Goal: Check status: Check status

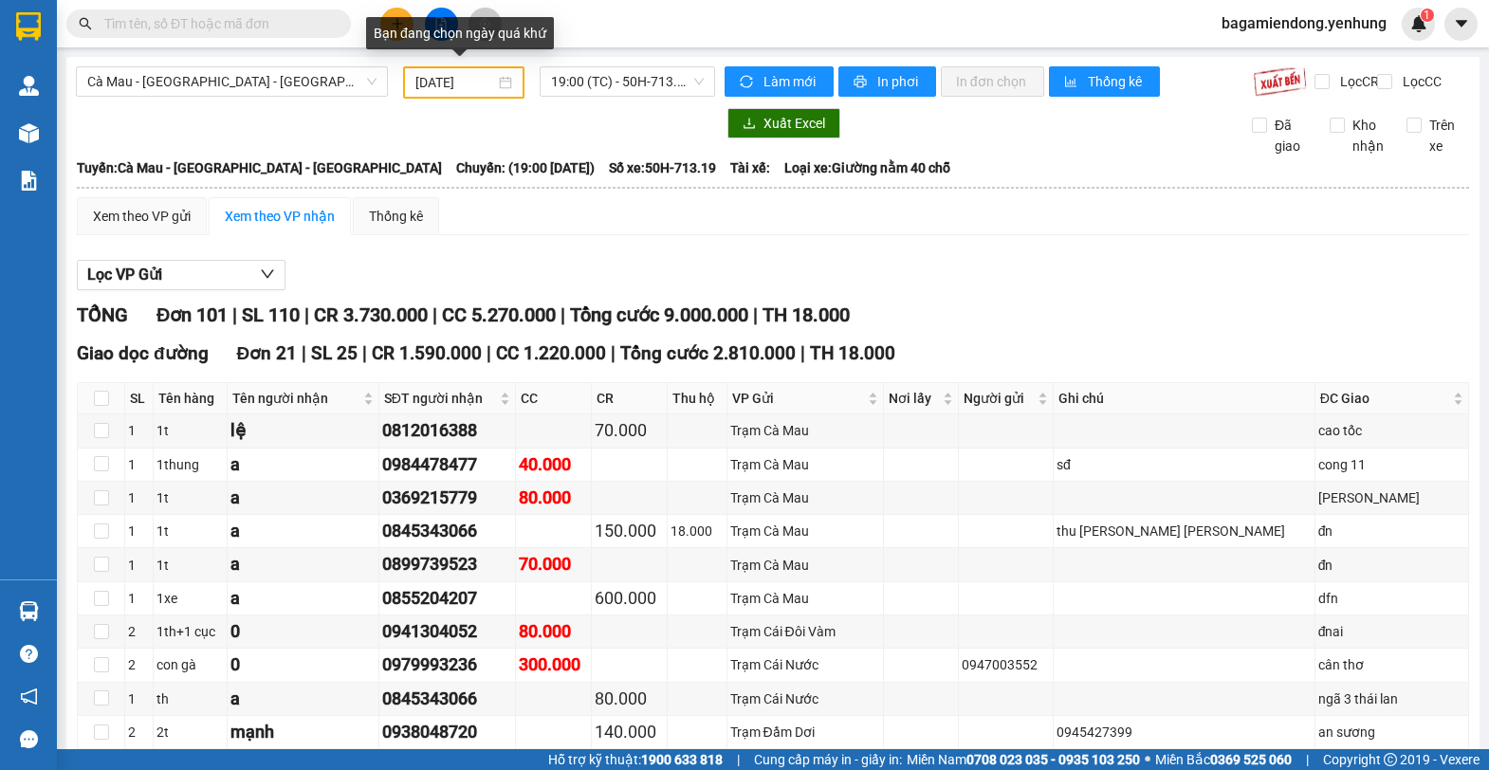
click at [504, 84] on div "[DATE]" at bounding box center [463, 82] width 97 height 21
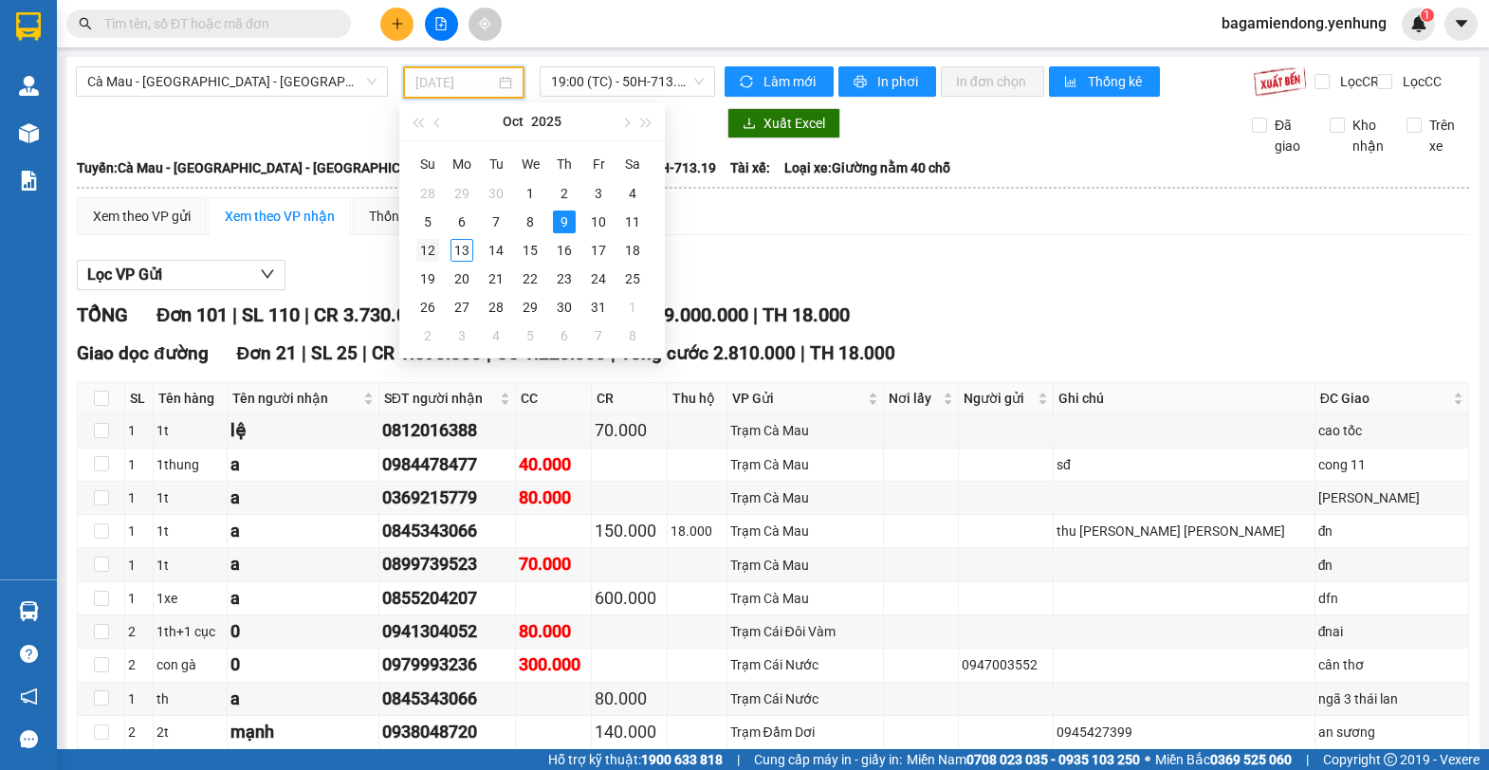
click at [427, 257] on div "12" at bounding box center [427, 250] width 23 height 23
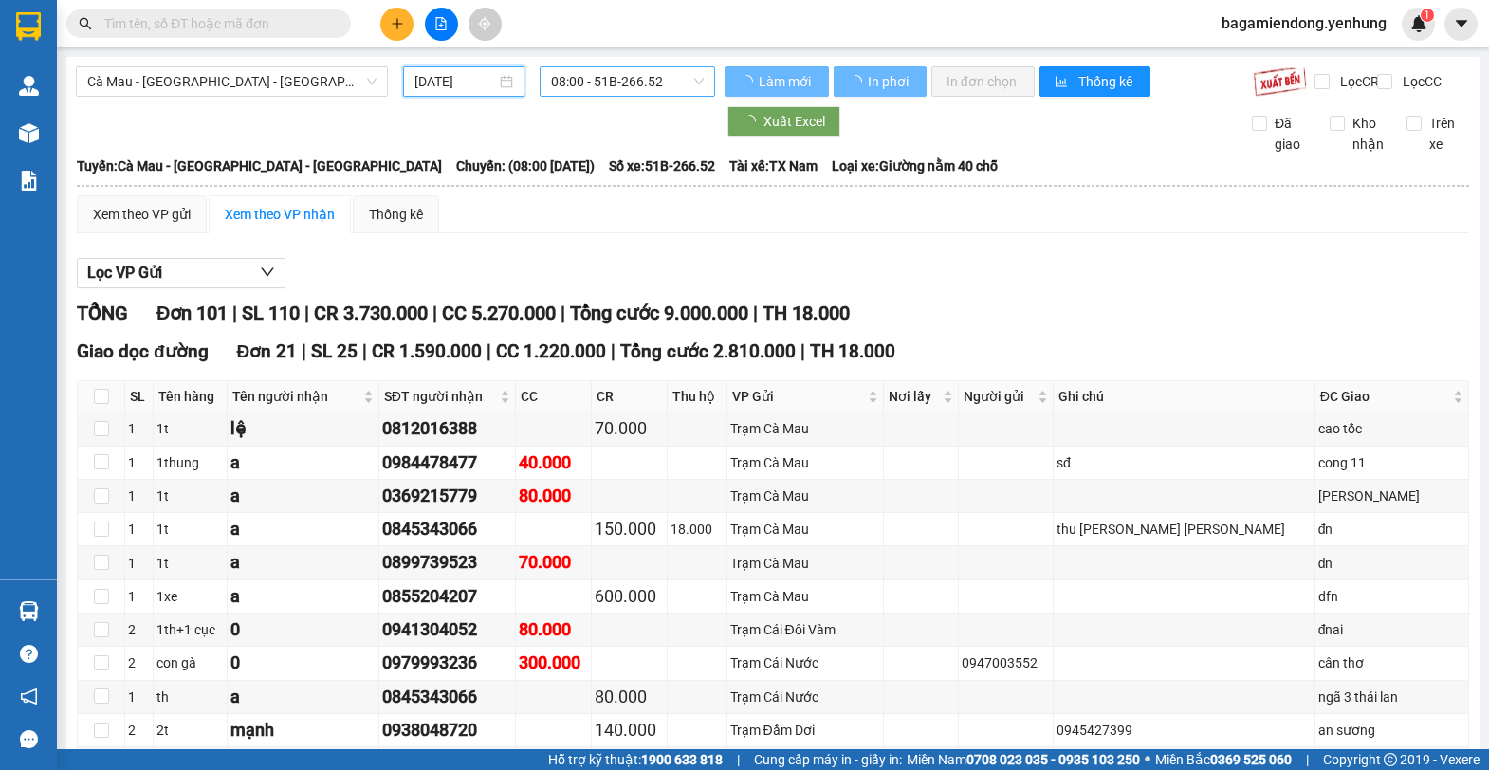
type input "[DATE]"
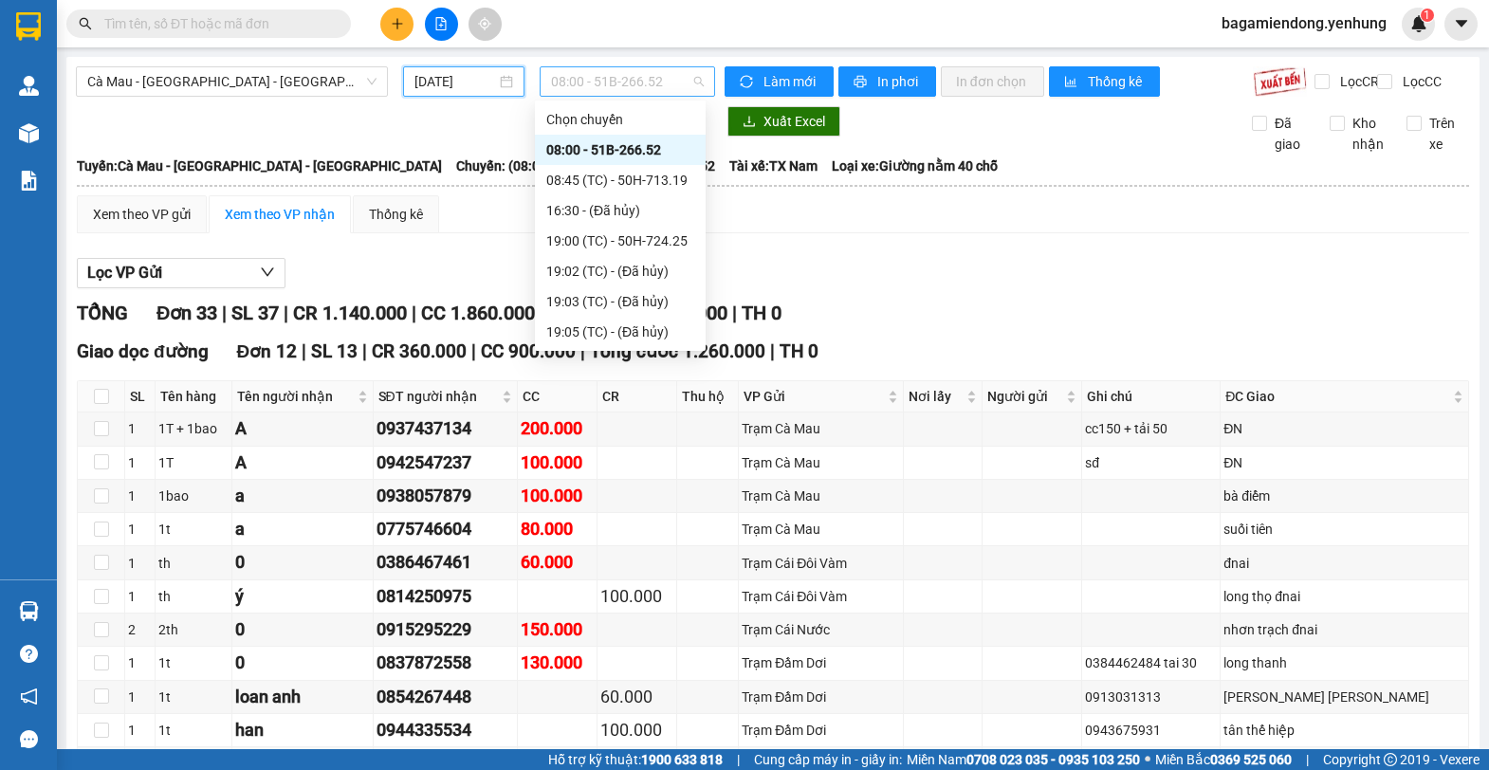
drag, startPoint x: 684, startPoint y: 74, endPoint x: 685, endPoint y: 94, distance: 19.9
click at [684, 75] on span "08:00 - 51B-266.52" at bounding box center [627, 81] width 153 height 28
click at [657, 242] on div "19:00 (TC) - 50H-724.25" at bounding box center [620, 240] width 148 height 21
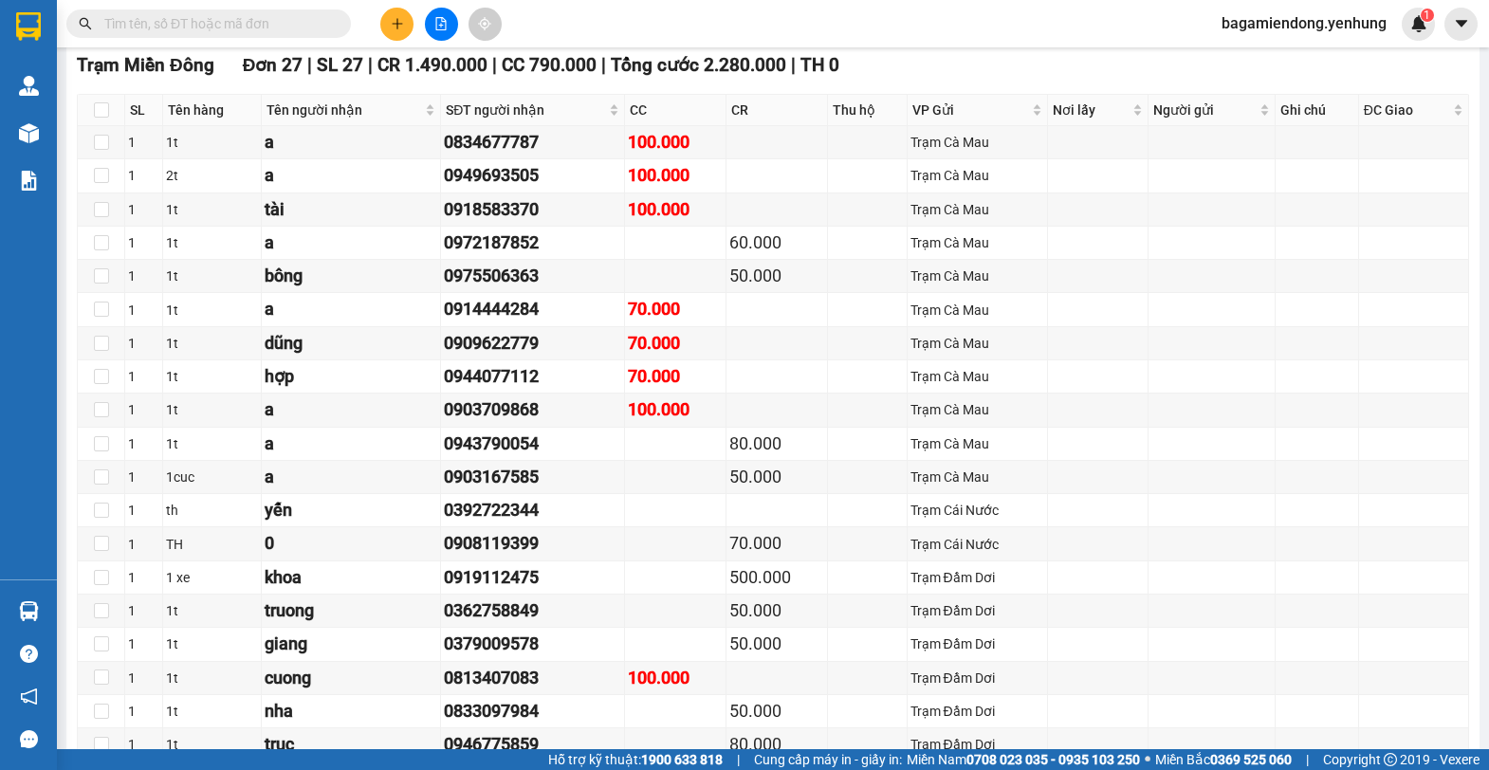
scroll to position [73, 0]
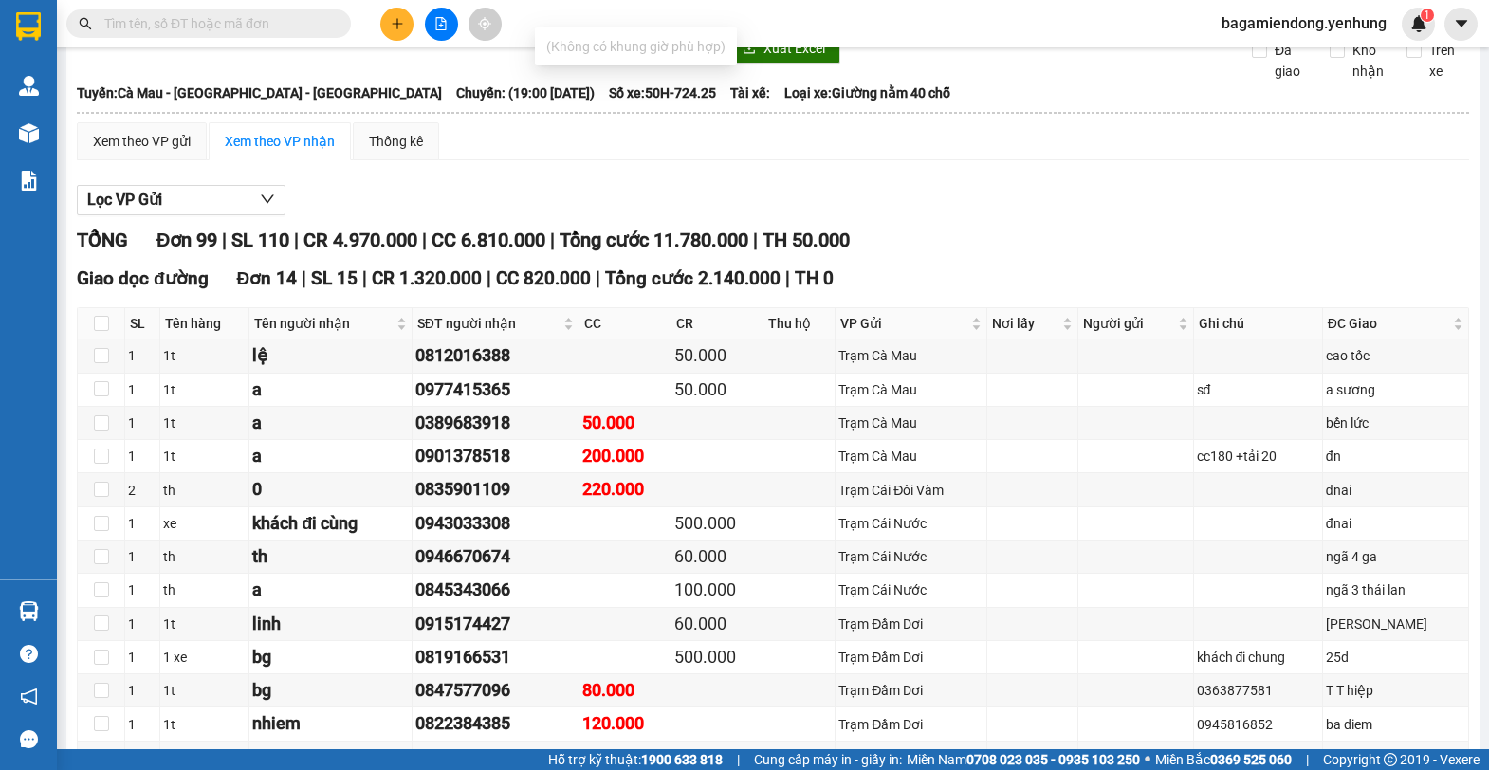
type input "000000000000000000000000000000000000000000000000000"
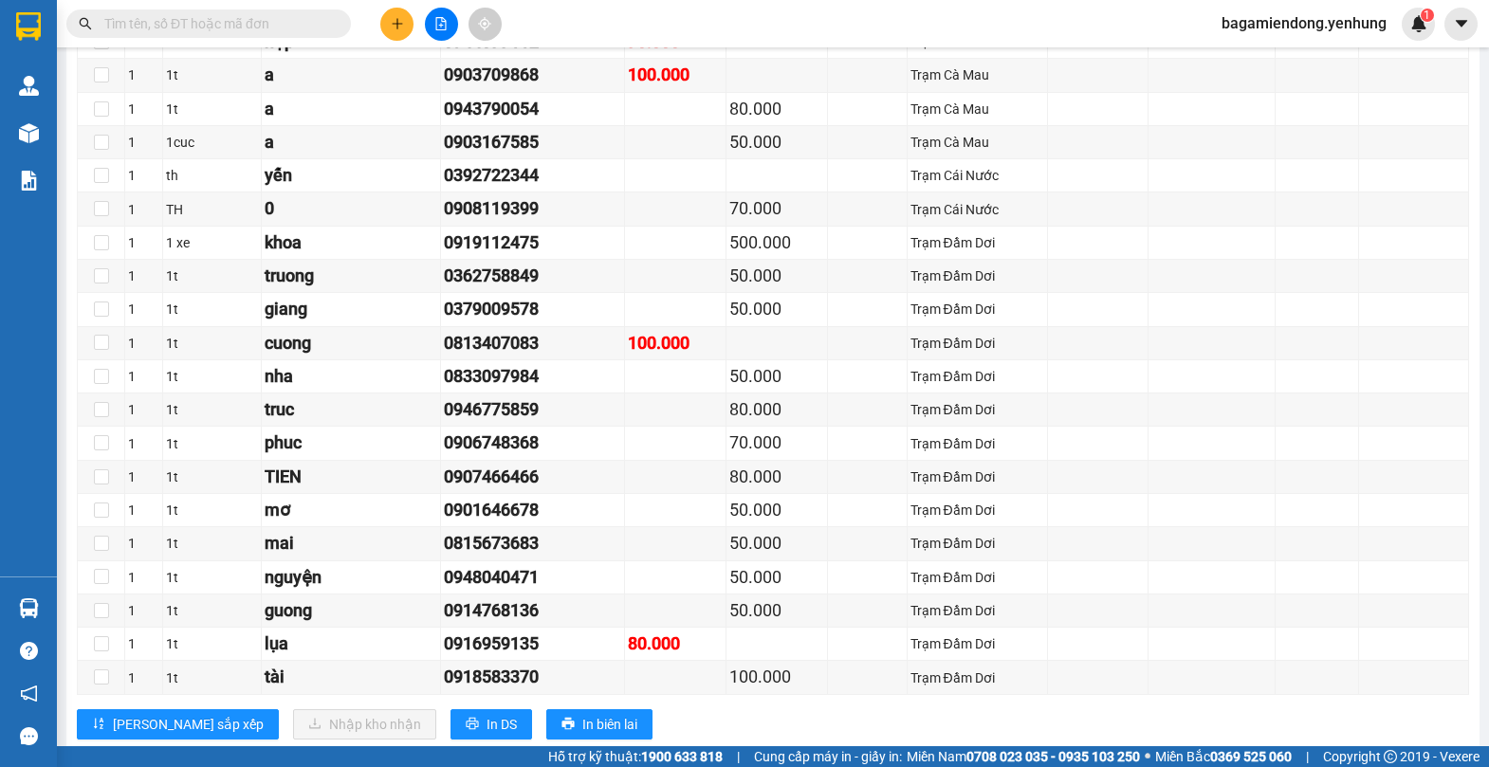
scroll to position [2352, 0]
